Goal: Navigation & Orientation: Find specific page/section

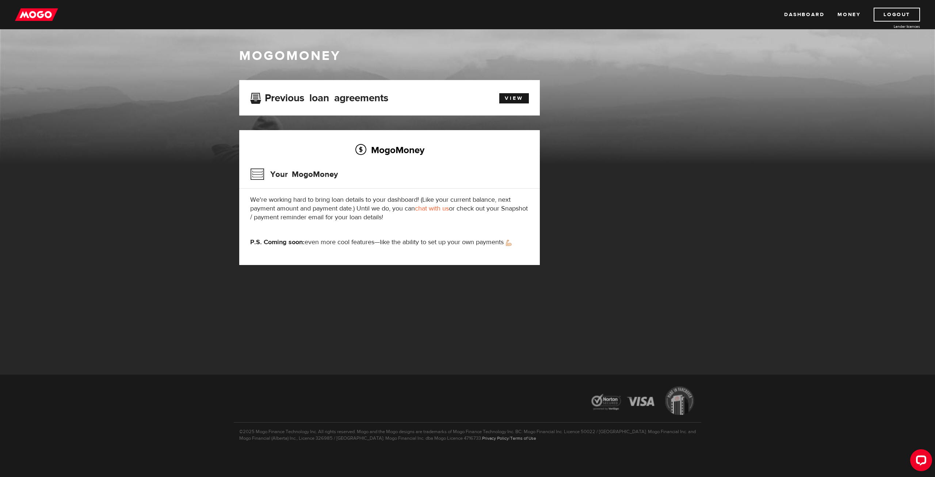
click at [31, 9] on img at bounding box center [36, 15] width 43 height 14
click at [845, 15] on link "Money" at bounding box center [849, 15] width 23 height 14
